Goal: Check status: Check status

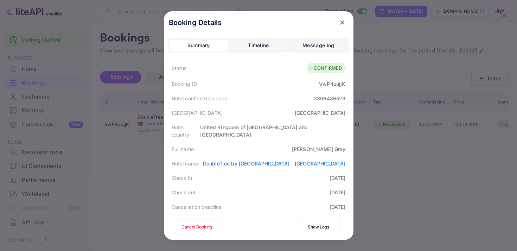
scroll to position [113, 0]
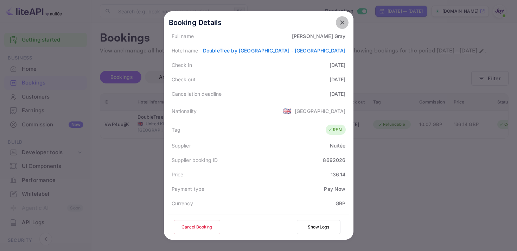
click at [342, 26] on icon "close" at bounding box center [342, 22] width 7 height 7
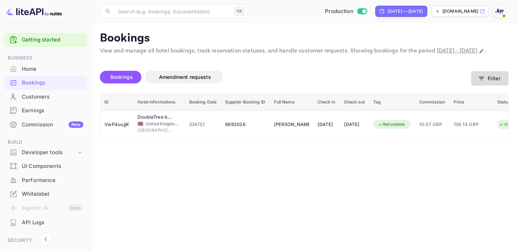
click at [484, 80] on icon "button" at bounding box center [481, 79] width 5 height 4
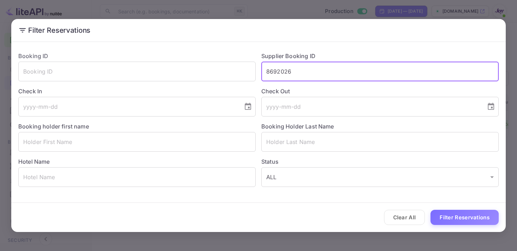
drag, startPoint x: 315, startPoint y: 74, endPoint x: 214, endPoint y: 53, distance: 103.6
click at [218, 55] on div "Booking ID ​ Supplier Booking ID 8692026 ​ Check In ​ Check Out ​ Booking holde…" at bounding box center [256, 116] width 486 height 141
paste input "8846623"
type input "8846623"
click at [474, 213] on button "Filter Reservations" at bounding box center [464, 217] width 68 height 15
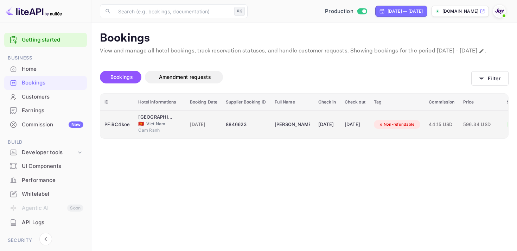
click at [406, 129] on div "Non-refundable" at bounding box center [396, 124] width 45 height 9
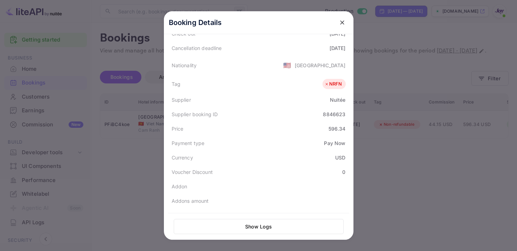
scroll to position [205, 0]
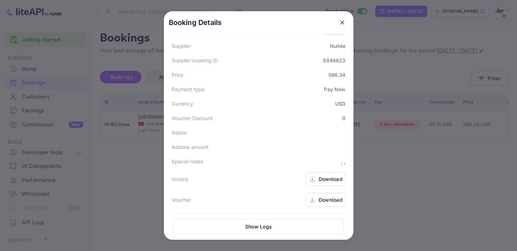
click at [314, 178] on icon at bounding box center [312, 178] width 7 height 7
click at [313, 200] on icon at bounding box center [312, 199] width 7 height 7
click at [344, 20] on icon "close" at bounding box center [342, 22] width 7 height 7
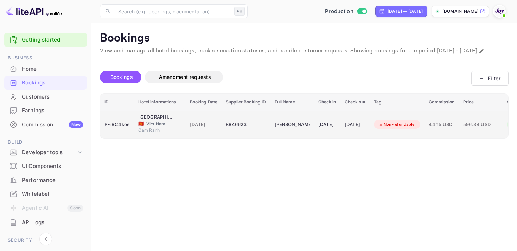
click at [314, 138] on td "[DATE]" at bounding box center [327, 124] width 26 height 28
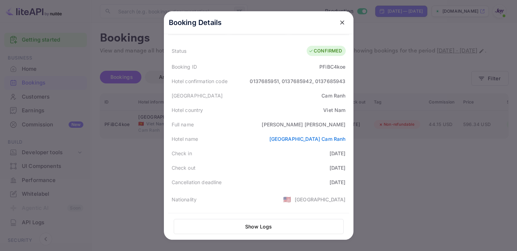
scroll to position [18, 0]
click at [338, 20] on button "close" at bounding box center [342, 22] width 13 height 13
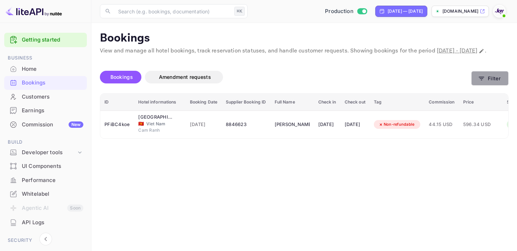
click at [492, 85] on button "Filter" at bounding box center [489, 78] width 37 height 14
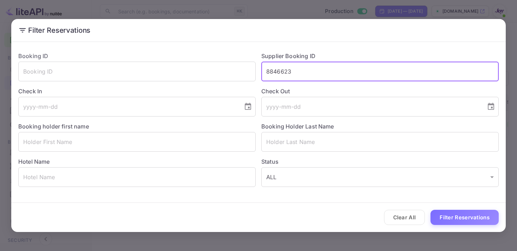
drag, startPoint x: 290, startPoint y: 71, endPoint x: 257, endPoint y: 66, distance: 32.6
click at [258, 67] on div "Supplier Booking ID 8846623 ​" at bounding box center [377, 63] width 243 height 35
paste input "8448535"
type input "8448535"
click at [472, 219] on button "Filter Reservations" at bounding box center [464, 217] width 68 height 15
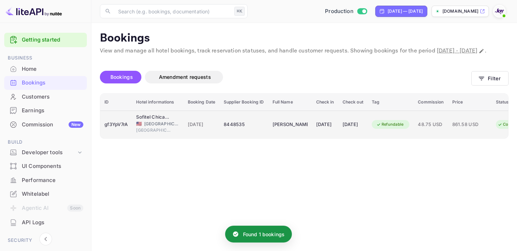
click at [363, 130] on div "[DATE]" at bounding box center [352, 124] width 21 height 11
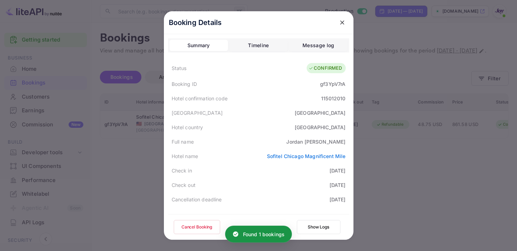
scroll to position [204, 0]
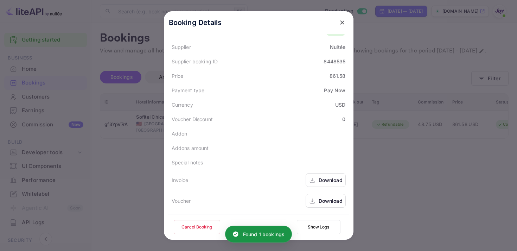
click at [316, 182] on div "Download" at bounding box center [326, 180] width 40 height 14
click at [319, 196] on div "Download" at bounding box center [326, 201] width 40 height 14
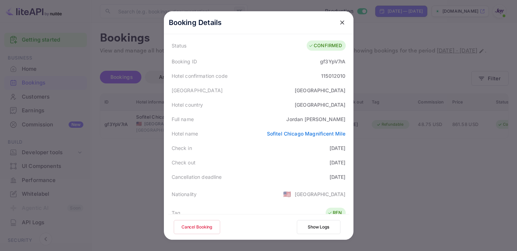
scroll to position [26, 0]
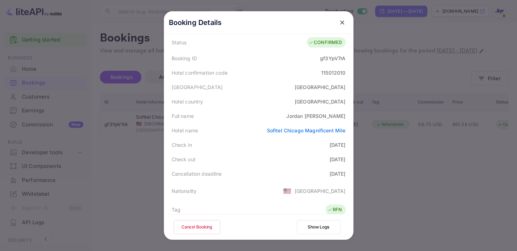
click at [339, 55] on div "gf3YpV7rA" at bounding box center [332, 58] width 25 height 7
click at [339, 56] on div "gf3YpV7rA" at bounding box center [332, 58] width 25 height 7
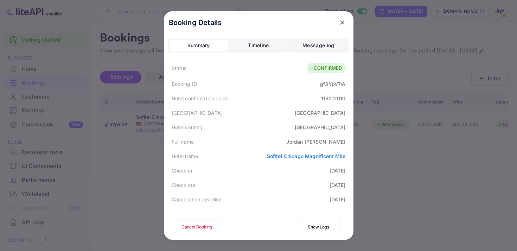
click at [333, 86] on div "gf3YpV7rA" at bounding box center [332, 83] width 25 height 7
copy div "gf3YpV7rA"
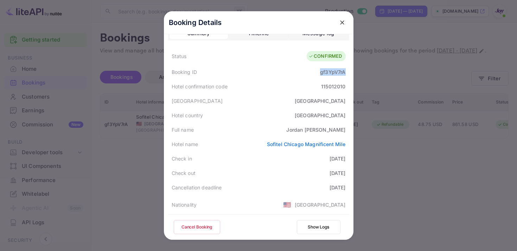
scroll to position [15, 0]
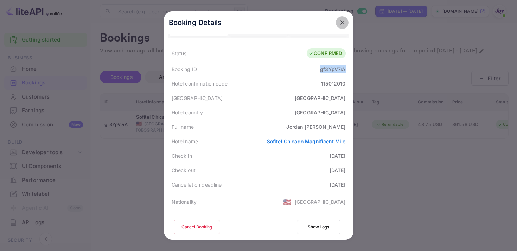
click at [342, 23] on icon "close" at bounding box center [342, 22] width 4 height 4
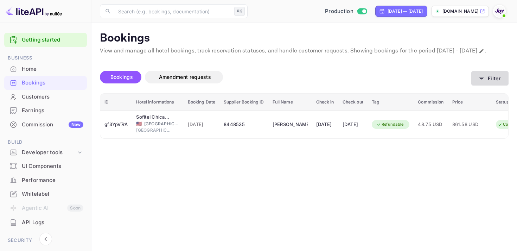
click at [487, 85] on button "Filter" at bounding box center [489, 78] width 37 height 14
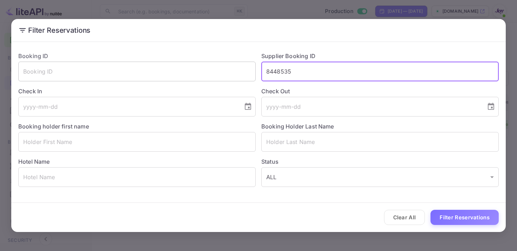
drag, startPoint x: 293, startPoint y: 68, endPoint x: 254, endPoint y: 62, distance: 39.8
click at [255, 62] on div "Booking ID ​ Supplier Booking ID 8448535 ​ Check In ​ Check Out ​ Booking holde…" at bounding box center [256, 116] width 486 height 141
paste input "8471458"
type input "8471458"
click at [450, 218] on button "Filter Reservations" at bounding box center [464, 217] width 68 height 15
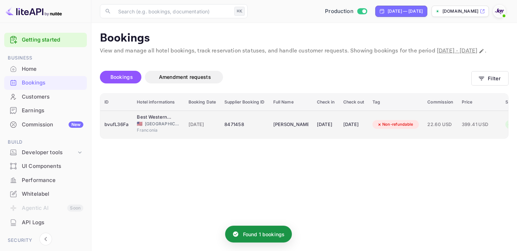
click at [339, 138] on td "[DATE]" at bounding box center [326, 124] width 26 height 28
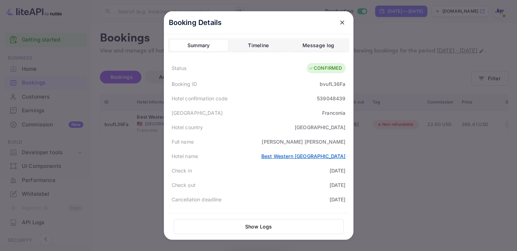
scroll to position [205, 0]
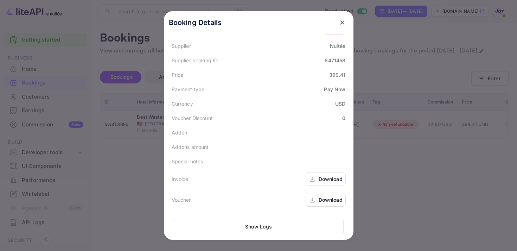
click at [315, 177] on icon at bounding box center [312, 178] width 7 height 7
click at [320, 196] on div "Download" at bounding box center [331, 199] width 24 height 7
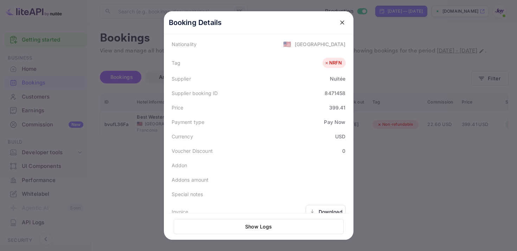
scroll to position [112, 0]
